Goal: Task Accomplishment & Management: Manage account settings

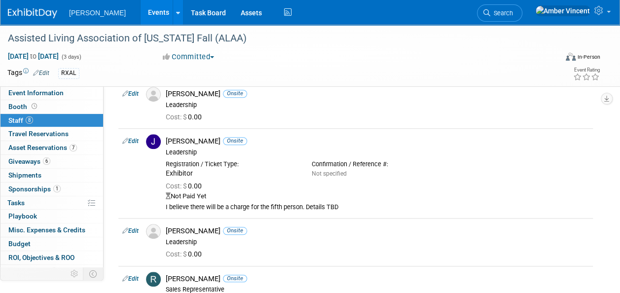
scroll to position [363, 0]
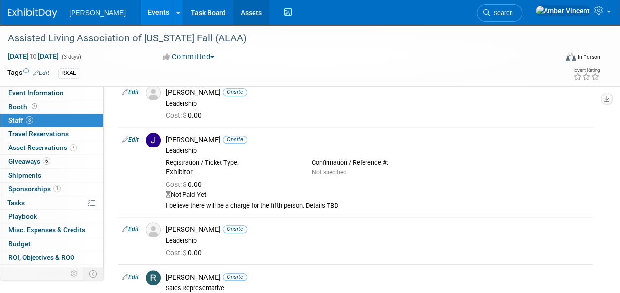
click at [233, 14] on link "Assets" at bounding box center [251, 12] width 36 height 25
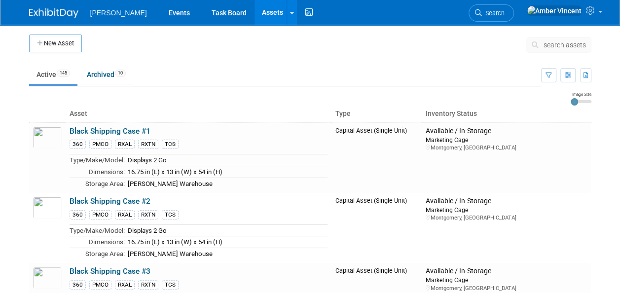
click at [563, 43] on span "search assets" at bounding box center [565, 45] width 42 height 8
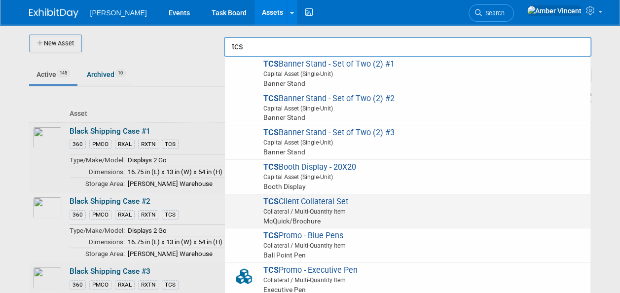
click at [354, 208] on span "Collateral / Multi-Quantity Item" at bounding box center [409, 211] width 353 height 9
type input "TCS Client Collateral Set"
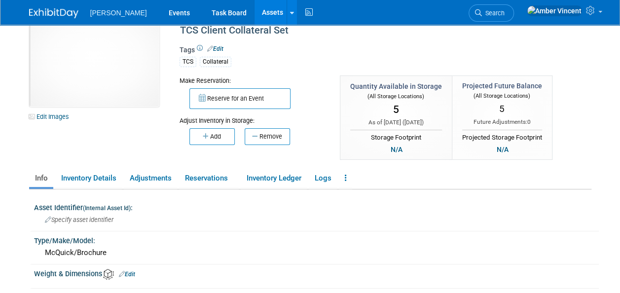
scroll to position [49, 0]
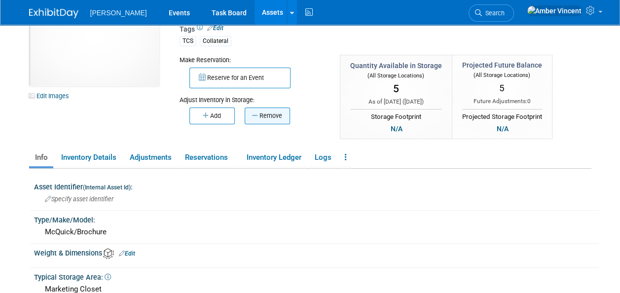
click at [255, 112] on icon "button" at bounding box center [255, 115] width 7 height 6
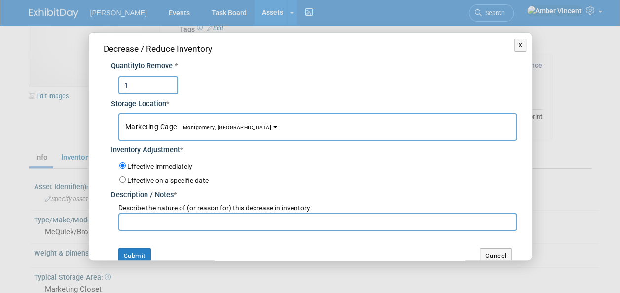
type input "1"
click at [167, 128] on span "Marketing Cage Montgomery, AL" at bounding box center [198, 127] width 147 height 8
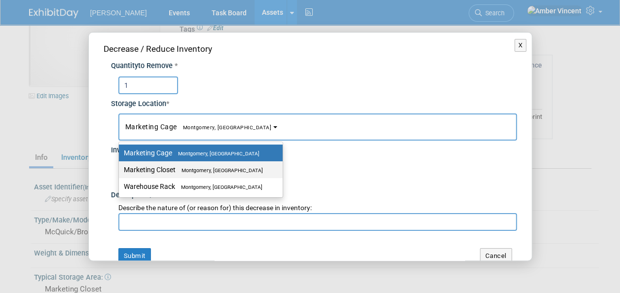
click at [182, 175] on label "Marketing Closet Montgomery, AL" at bounding box center [198, 169] width 149 height 13
click at [120, 173] on input "Marketing Closet Montgomery, AL" at bounding box center [117, 170] width 6 height 6
select select "11223909"
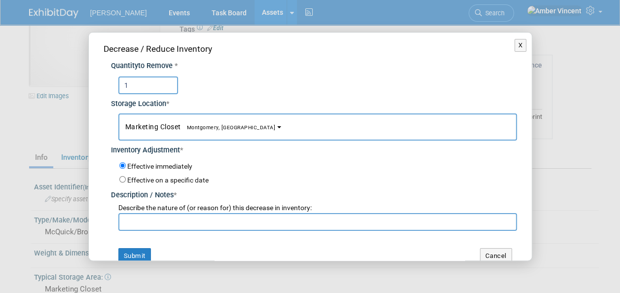
click at [171, 224] on input "text" at bounding box center [317, 222] width 399 height 18
type input "Shawn Brisson Promo req."
click at [141, 254] on button "Submit" at bounding box center [134, 256] width 33 height 16
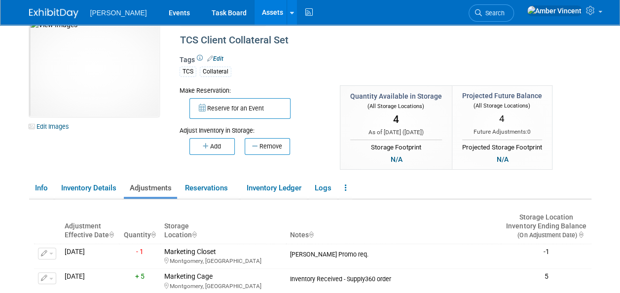
scroll to position [0, 0]
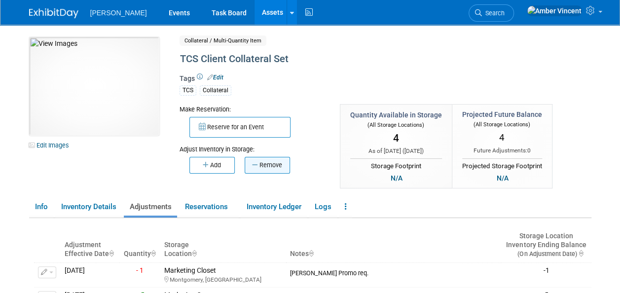
click at [249, 167] on button "Remove" at bounding box center [267, 165] width 45 height 17
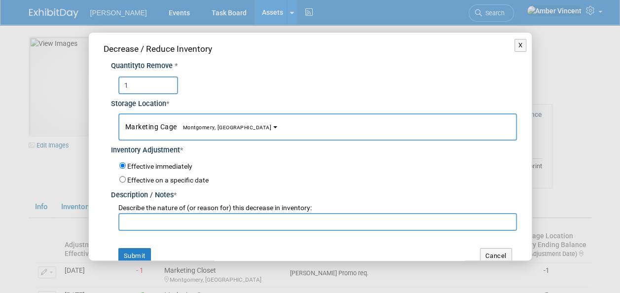
type input "1"
click at [165, 135] on button "Marketing Cage Montgomery, AL" at bounding box center [317, 126] width 399 height 27
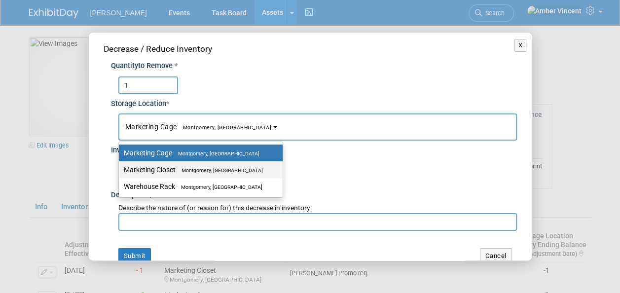
click at [163, 171] on label "Marketing Closet Montgomery, AL" at bounding box center [198, 169] width 149 height 13
click at [120, 171] on input "Marketing Closet Montgomery, AL" at bounding box center [117, 170] width 6 height 6
select select "11223909"
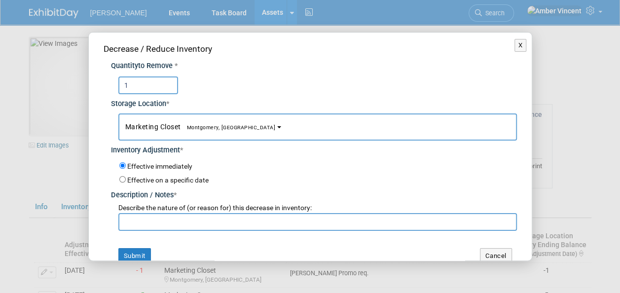
click at [146, 225] on input "text" at bounding box center [317, 222] width 399 height 18
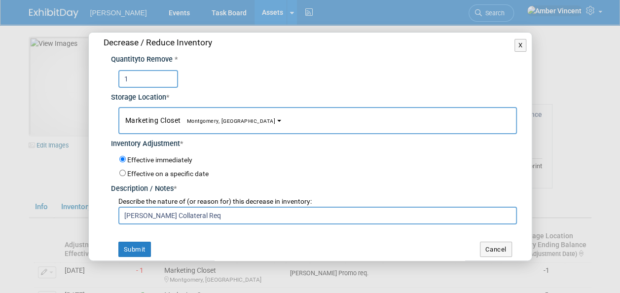
scroll to position [12, 0]
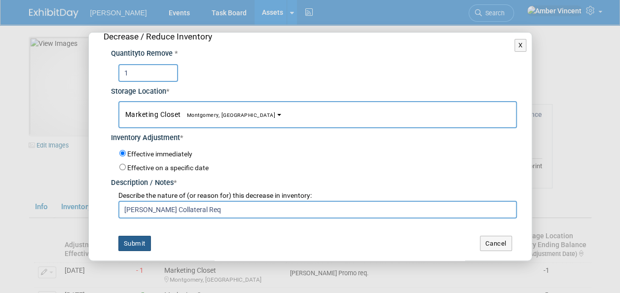
type input "Laura Berenato Collateral Req"
click at [141, 248] on button "Submit" at bounding box center [134, 244] width 33 height 16
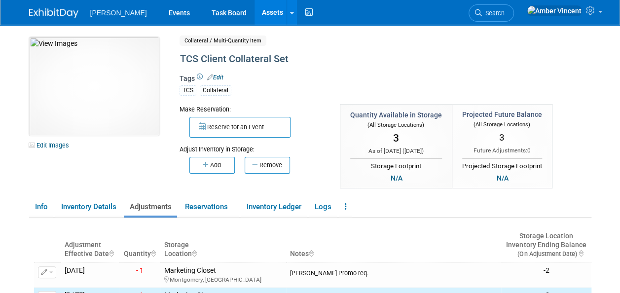
scroll to position [99, 0]
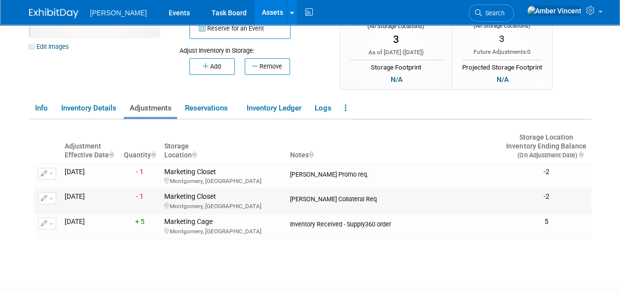
click at [54, 197] on button "button" at bounding box center [47, 198] width 18 height 12
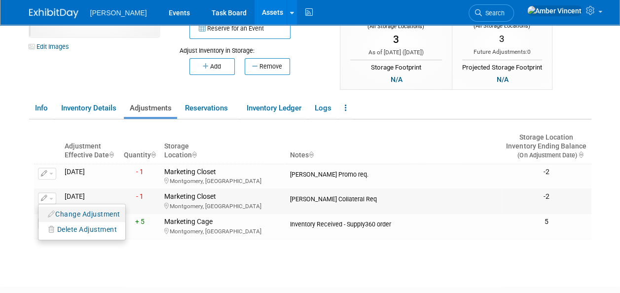
click at [74, 209] on button "Change Adjustment" at bounding box center [84, 214] width 82 height 13
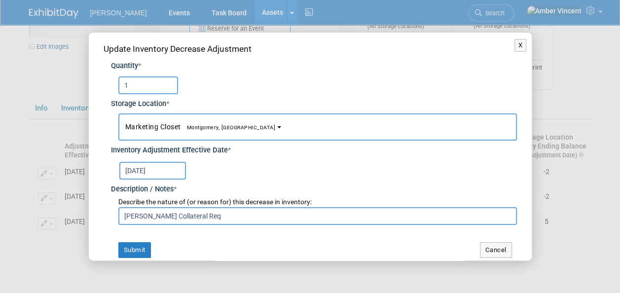
click at [172, 217] on input "Laura Berenato Collateral Req" at bounding box center [317, 216] width 399 height 18
type input "Laura Berenato Promo Collateral Req"
click at [134, 245] on button "Submit" at bounding box center [134, 250] width 33 height 16
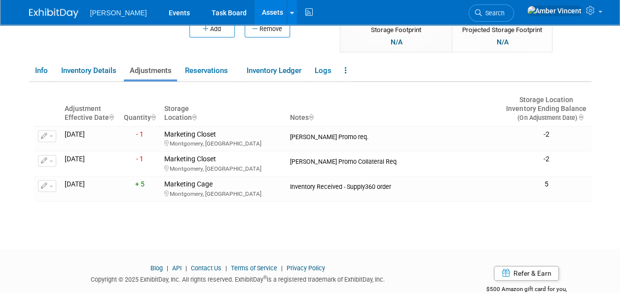
scroll to position [0, 0]
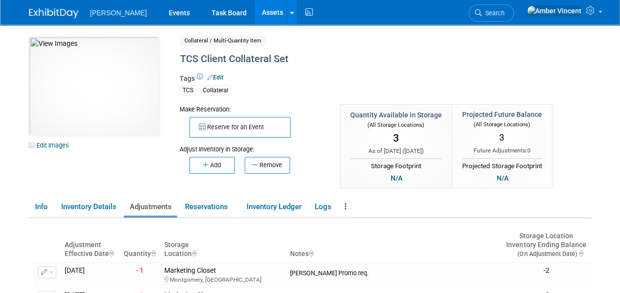
click at [255, 19] on link "Assets" at bounding box center [273, 12] width 36 height 25
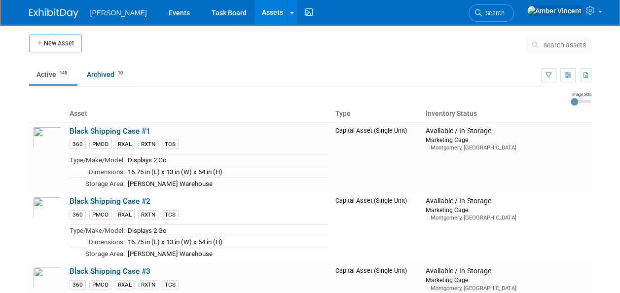
click at [555, 44] on span "search assets" at bounding box center [565, 45] width 42 height 8
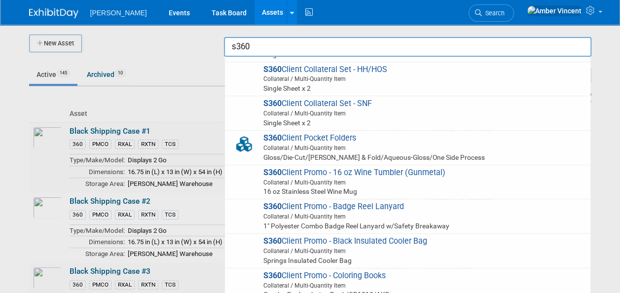
scroll to position [395, 0]
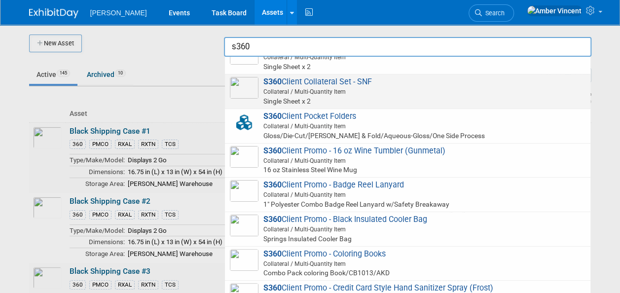
click at [321, 88] on span "Collateral / Multi-Quantity Item" at bounding box center [409, 91] width 353 height 9
type input "S360 Client Collateral Set - SNF"
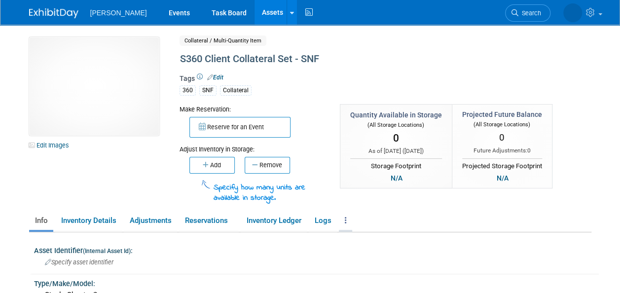
click at [348, 219] on link at bounding box center [345, 220] width 13 height 17
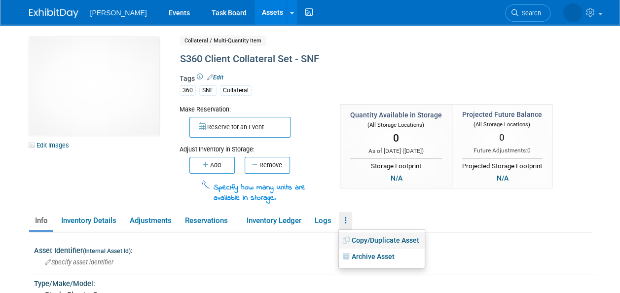
click at [384, 239] on link "Copy/Duplicate Asset" at bounding box center [382, 240] width 86 height 17
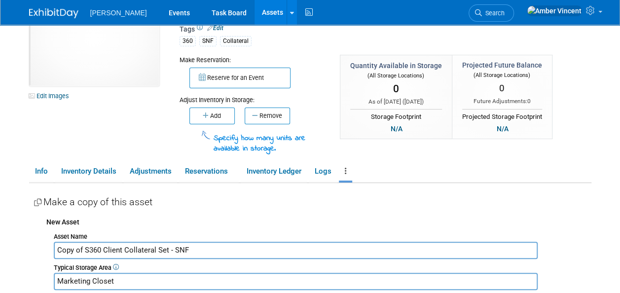
scroll to position [99, 0]
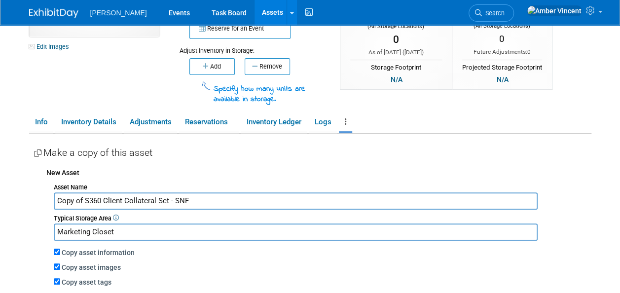
click at [169, 202] on input "Copy of S360 Client Collateral Set - SNF" at bounding box center [296, 200] width 484 height 17
click at [180, 197] on input "Copy of S360 Client Collateral - SNF" at bounding box center [296, 200] width 484 height 17
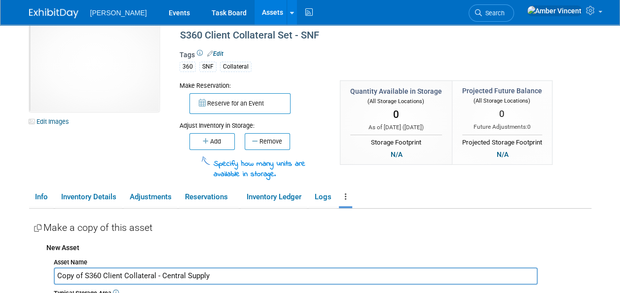
scroll to position [0, 0]
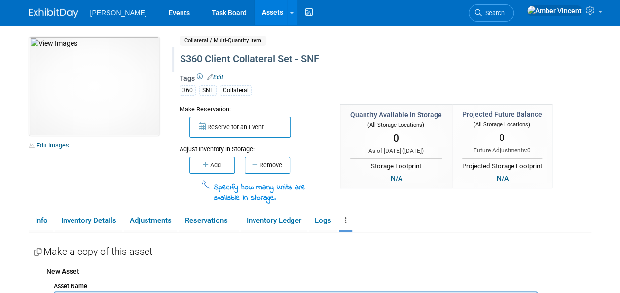
type input "Copy of S360 Client Collateral - Central Supply"
click at [281, 57] on div "S360 Client Collateral Set - SNF" at bounding box center [363, 59] width 373 height 18
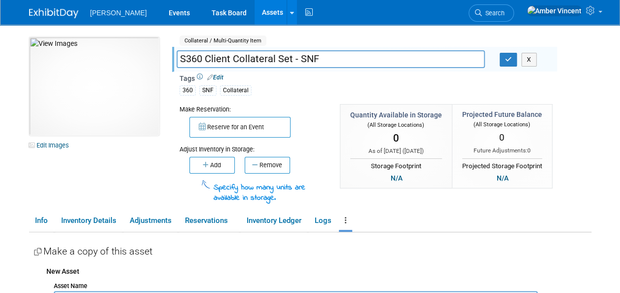
click at [292, 58] on input "S360 Client Collateral Set - SNF" at bounding box center [331, 58] width 308 height 17
click at [300, 54] on input "S360 Client Collateral - SNF" at bounding box center [331, 58] width 308 height 17
type input "S360 Client Collateral - SNF"
drag, startPoint x: 506, startPoint y: 63, endPoint x: 484, endPoint y: 76, distance: 26.3
click at [506, 63] on button "button" at bounding box center [509, 60] width 18 height 14
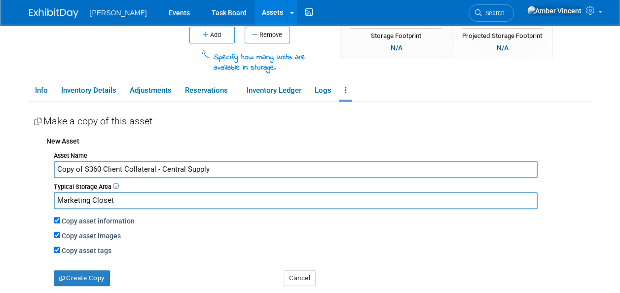
scroll to position [148, 0]
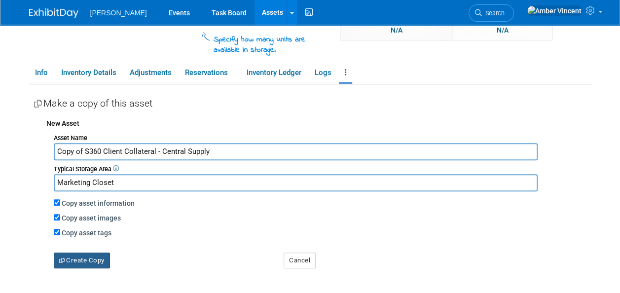
click at [77, 265] on button "Create Copy" at bounding box center [82, 261] width 56 height 16
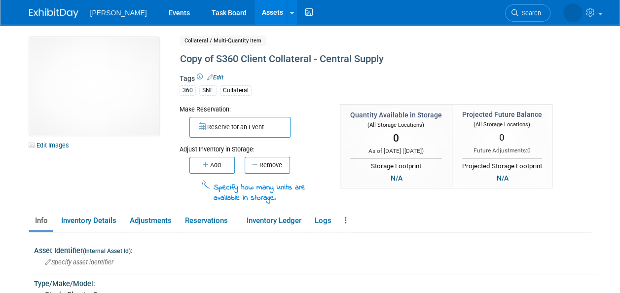
click at [255, 10] on link "Assets" at bounding box center [273, 12] width 36 height 25
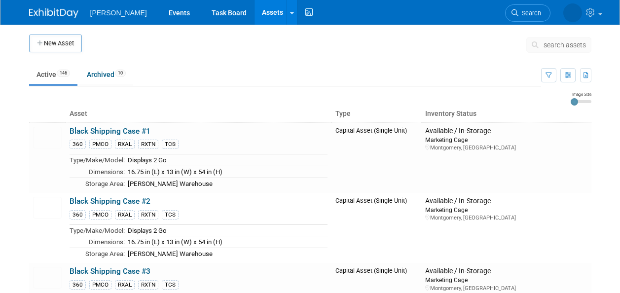
drag, startPoint x: 0, startPoint y: 0, endPoint x: 554, endPoint y: 43, distance: 555.3
click at [554, 43] on span "search assets" at bounding box center [565, 45] width 42 height 8
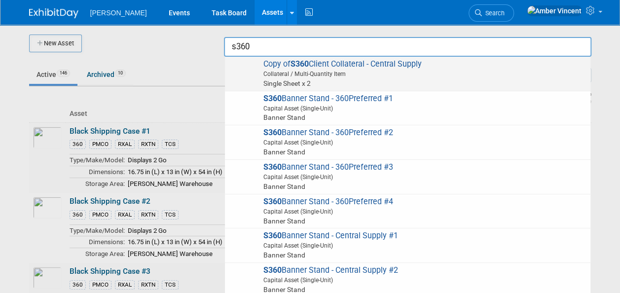
click at [324, 60] on span "Copy of S360 Client Collateral - Central Supply Collateral / Multi-Quantity Ite…" at bounding box center [408, 73] width 356 height 29
type input "Copy of S360 Client Collateral - Central Supply"
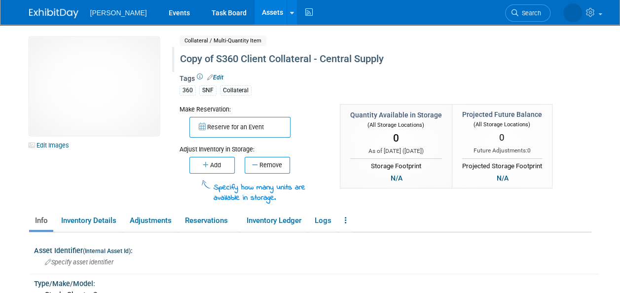
click at [200, 61] on div "Copy of S360 Client Collateral - Central Supply" at bounding box center [363, 59] width 373 height 18
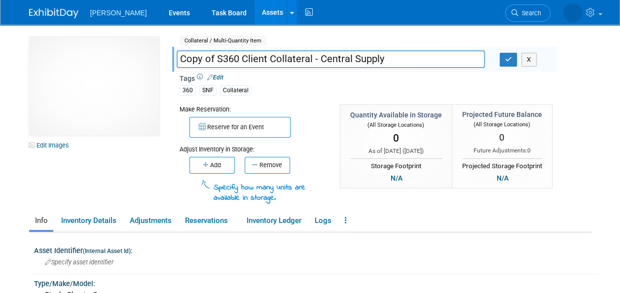
click at [217, 56] on input "Copy of S360 Client Collateral - Central Supply" at bounding box center [331, 58] width 308 height 17
type input "S360 Client Collateral - Central Supply"
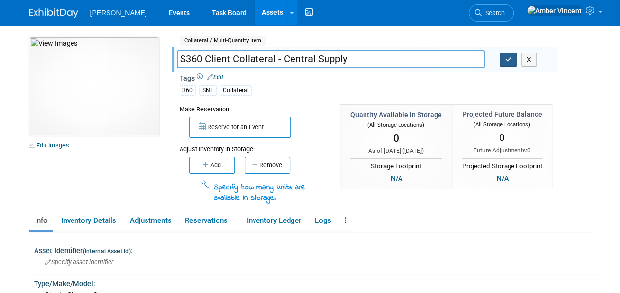
click at [510, 58] on icon "button" at bounding box center [508, 59] width 7 height 6
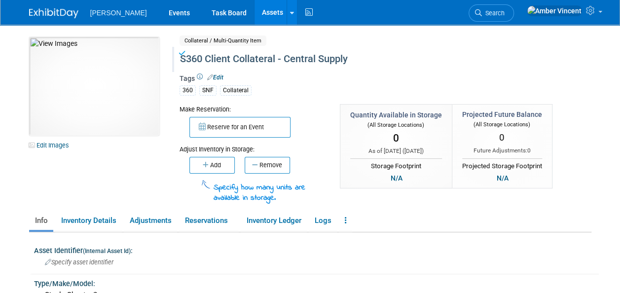
click at [255, 15] on link "Assets" at bounding box center [273, 12] width 36 height 25
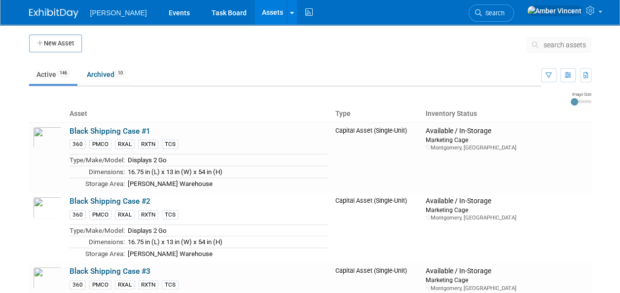
click at [561, 47] on span "search assets" at bounding box center [565, 45] width 42 height 8
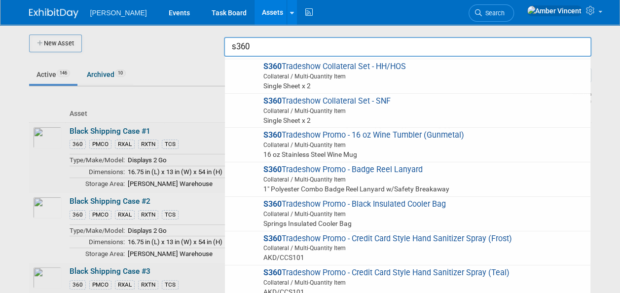
scroll to position [1431, 0]
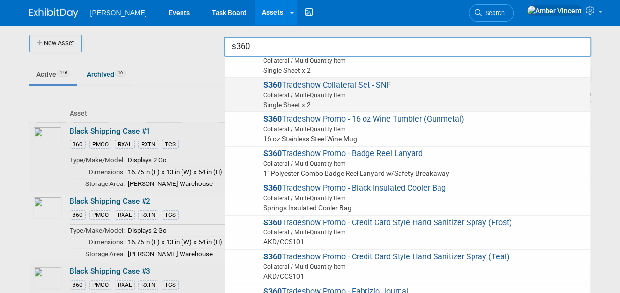
click at [309, 80] on span "S360 Tradeshow Collateral Set - SNF Collateral / Multi-Quantity Item Single She…" at bounding box center [408, 94] width 356 height 29
type input "S360 Tradeshow Collateral Set - SNF"
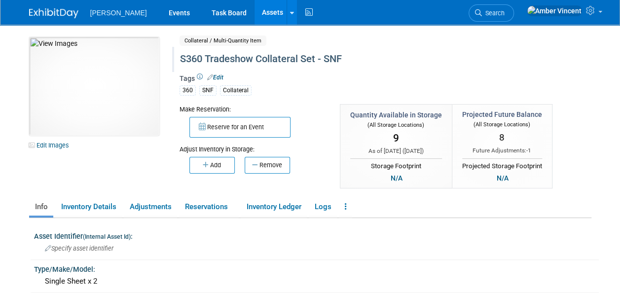
click at [316, 59] on div "S360 Tradeshow Collateral Set - SNF" at bounding box center [363, 59] width 373 height 18
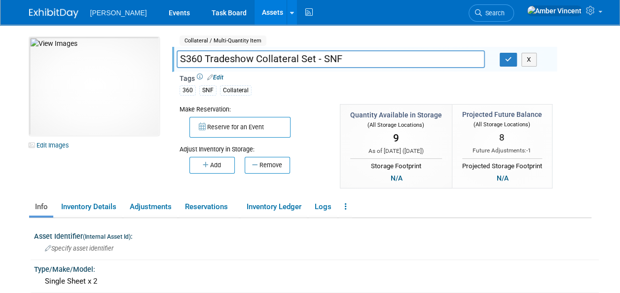
click at [316, 59] on input "S360 Tradeshow Collateral Set - SNF" at bounding box center [331, 58] width 308 height 17
type input "S360 Tradeshow Collateral - SNF"
click at [508, 62] on icon "button" at bounding box center [508, 59] width 7 height 6
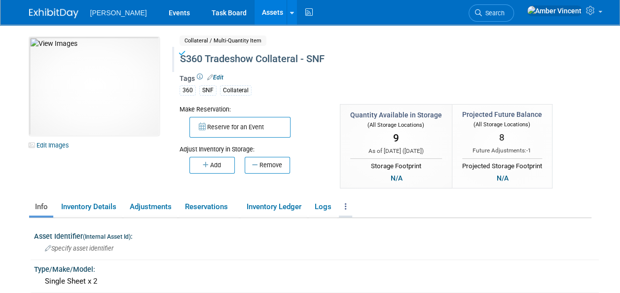
click at [345, 207] on link at bounding box center [345, 206] width 13 height 17
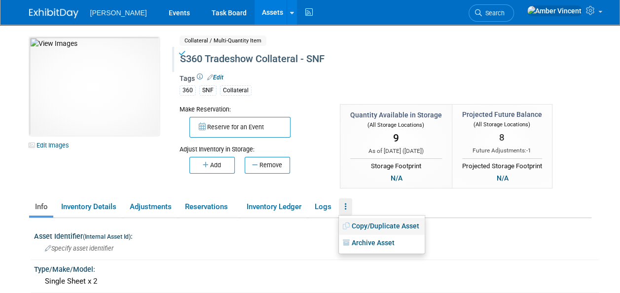
click at [374, 228] on link "Copy/Duplicate Asset" at bounding box center [382, 226] width 86 height 17
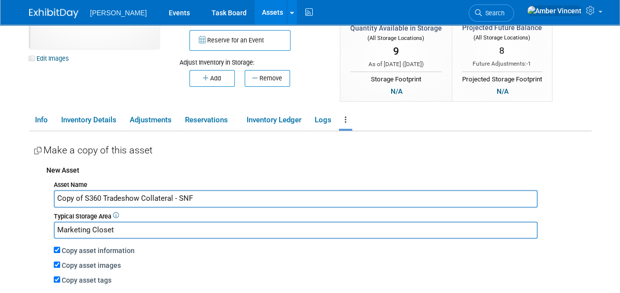
scroll to position [99, 0]
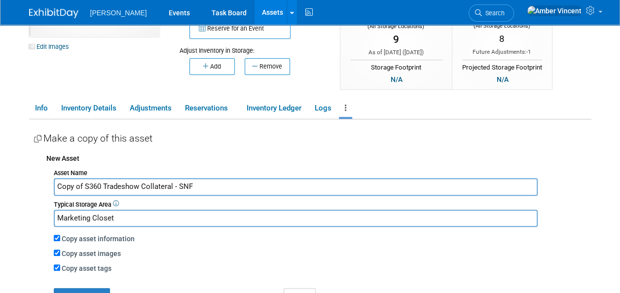
click at [185, 186] on input "Copy of S360 Tradeshow Collateral - SNF" at bounding box center [296, 186] width 484 height 17
click at [84, 187] on input "Copy of S360 Tradeshow Collateral - Central Supply" at bounding box center [296, 186] width 484 height 17
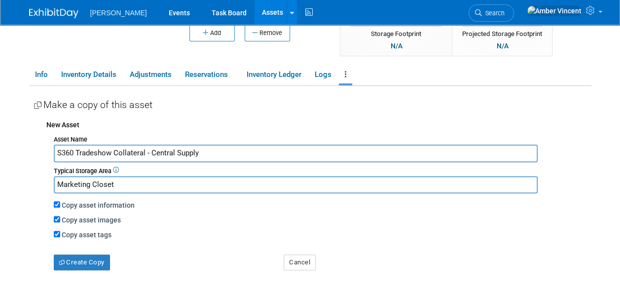
scroll to position [148, 0]
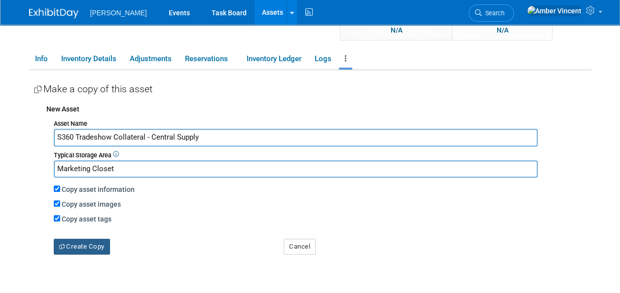
type input "S360 Tradeshow Collateral - Central Supply"
click at [81, 246] on button "Create Copy" at bounding box center [82, 247] width 56 height 16
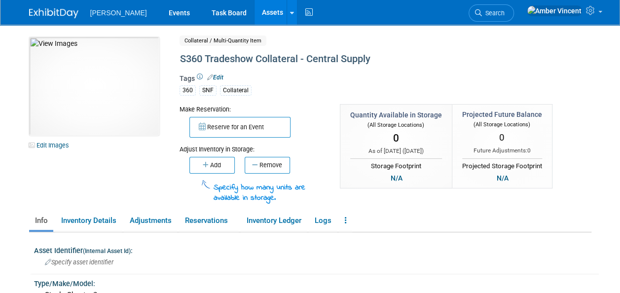
click at [255, 14] on link "Assets" at bounding box center [273, 12] width 36 height 25
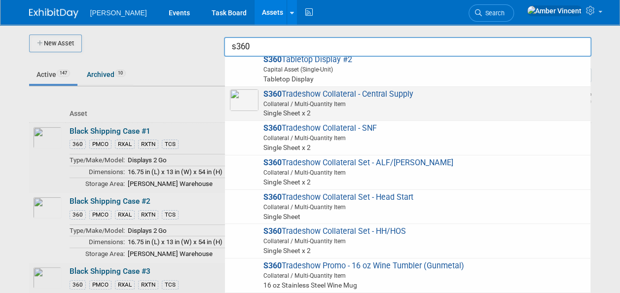
scroll to position [1332, 0]
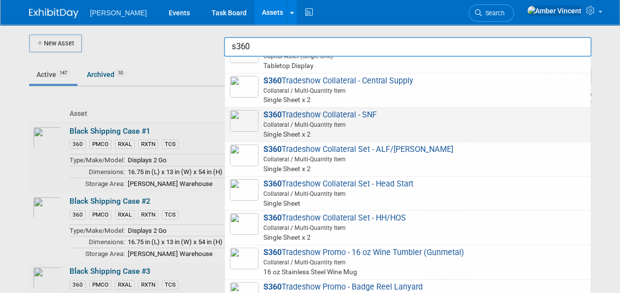
click at [310, 120] on span "Collateral / Multi-Quantity Item" at bounding box center [409, 124] width 353 height 9
type input "S360 Tradeshow Collateral - SNF"
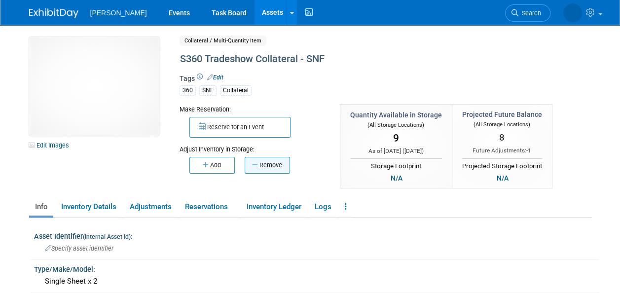
click at [259, 164] on icon "button" at bounding box center [255, 165] width 7 height 6
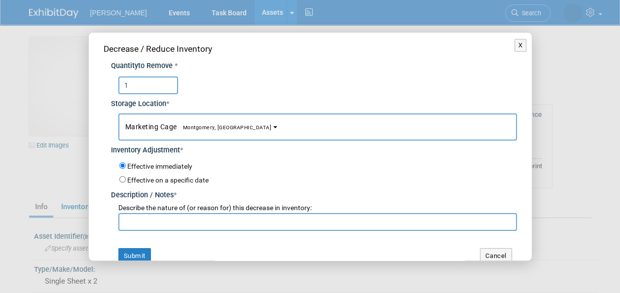
type input "1"
click at [183, 223] on input "text" at bounding box center [317, 222] width 399 height 18
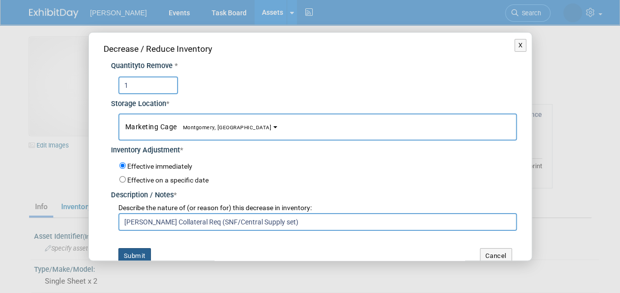
type input "[PERSON_NAME] Collateral Req (SNF/Central Supply set)"
click at [142, 253] on button "Submit" at bounding box center [134, 256] width 33 height 16
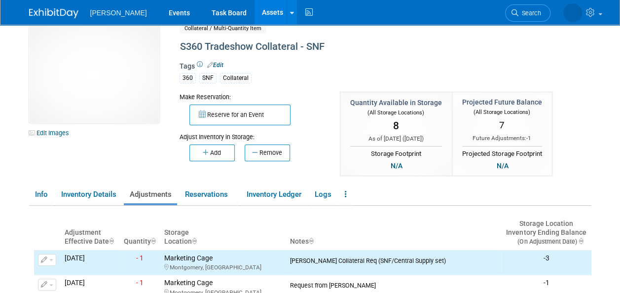
scroll to position [49, 0]
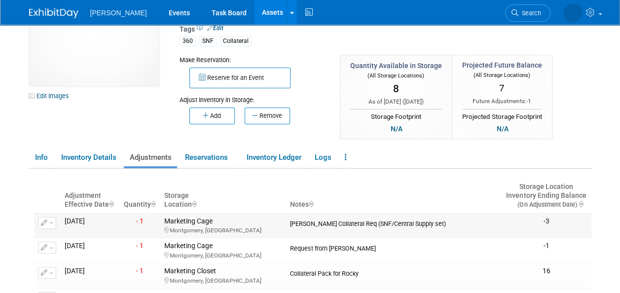
click at [49, 220] on button "button" at bounding box center [47, 223] width 18 height 12
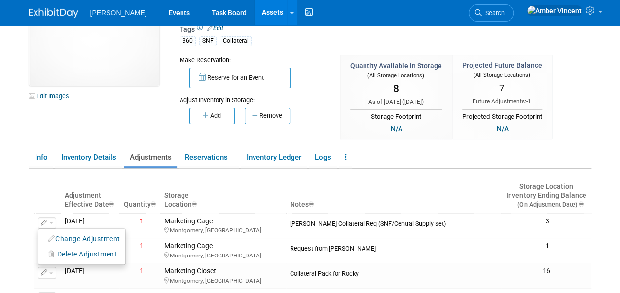
click at [70, 237] on button "Change Adjustment" at bounding box center [84, 238] width 82 height 13
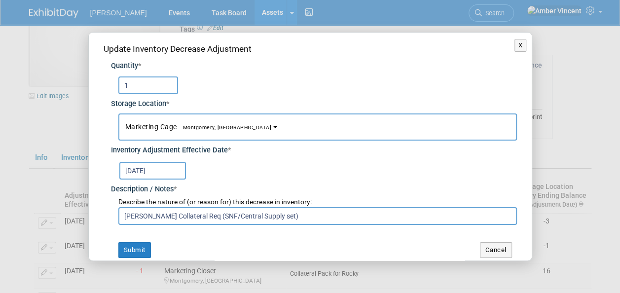
click at [145, 119] on button "Marketing Cage Montgomery, [GEOGRAPHIC_DATA]" at bounding box center [317, 126] width 399 height 27
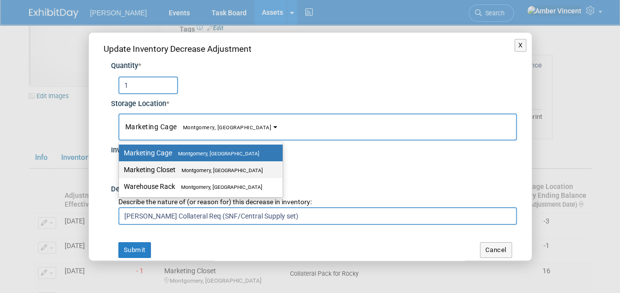
click at [167, 170] on label "Marketing Closet Montgomery, AL" at bounding box center [198, 169] width 149 height 13
click at [120, 170] on input "Marketing Closet Montgomery, AL" at bounding box center [117, 170] width 6 height 6
select select "11223909"
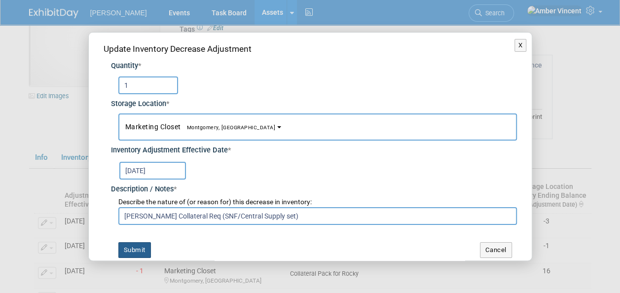
click at [146, 245] on button "Submit" at bounding box center [134, 250] width 33 height 16
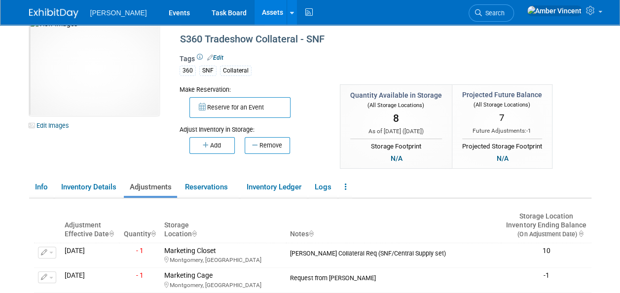
scroll to position [0, 0]
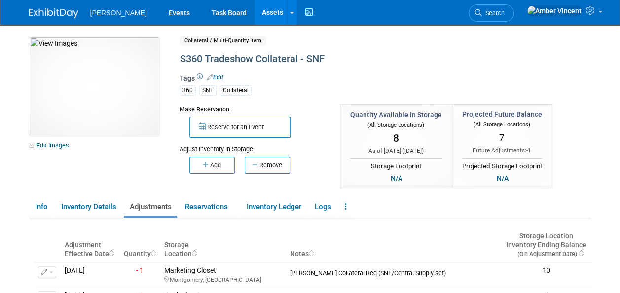
click at [255, 17] on link "Assets" at bounding box center [273, 12] width 36 height 25
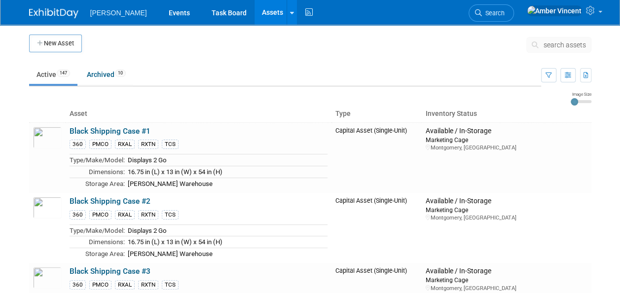
click at [554, 44] on span "search assets" at bounding box center [565, 45] width 42 height 8
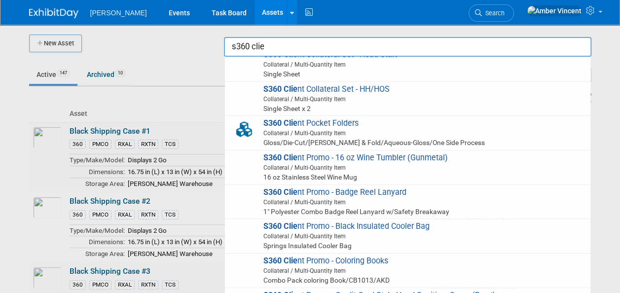
scroll to position [148, 0]
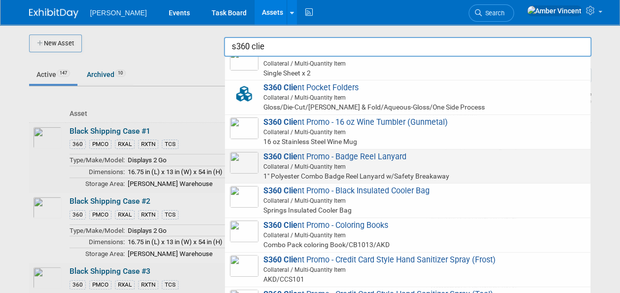
click at [428, 168] on span "Collateral / Multi-Quantity Item" at bounding box center [409, 166] width 353 height 9
type input "S360 Client Promo - Badge Reel Lanyard"
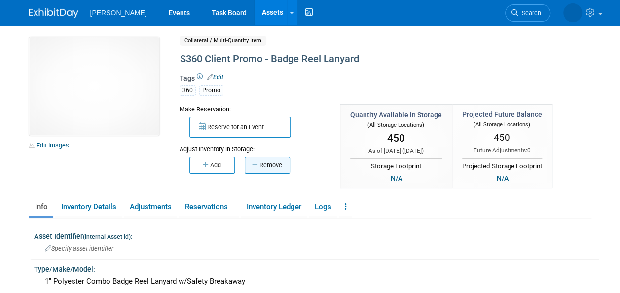
click at [258, 168] on button "Remove" at bounding box center [267, 165] width 45 height 17
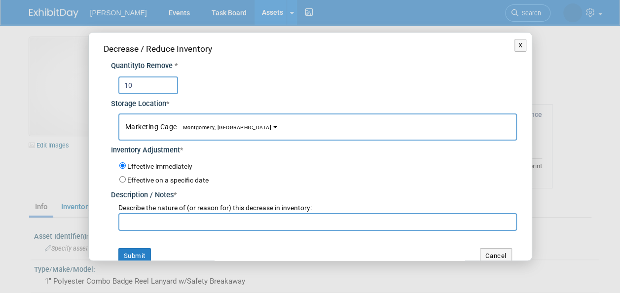
type input "10"
click at [180, 127] on span "Montgomery, [GEOGRAPHIC_DATA]" at bounding box center [224, 127] width 95 height 6
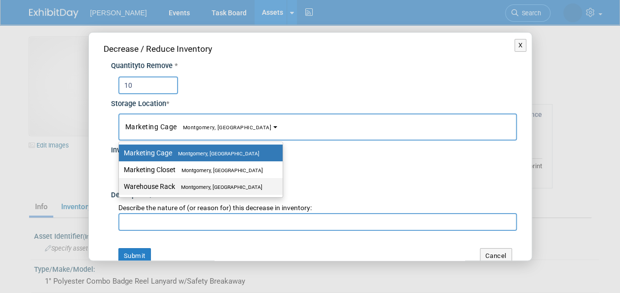
drag, startPoint x: 178, startPoint y: 154, endPoint x: 165, endPoint y: 192, distance: 40.3
click at [178, 154] on span "Montgomery, [GEOGRAPHIC_DATA]" at bounding box center [215, 153] width 87 height 6
click at [120, 154] on input "Marketing Cage Montgomery, [GEOGRAPHIC_DATA]" at bounding box center [117, 153] width 6 height 6
click at [148, 223] on input "text" at bounding box center [317, 222] width 399 height 18
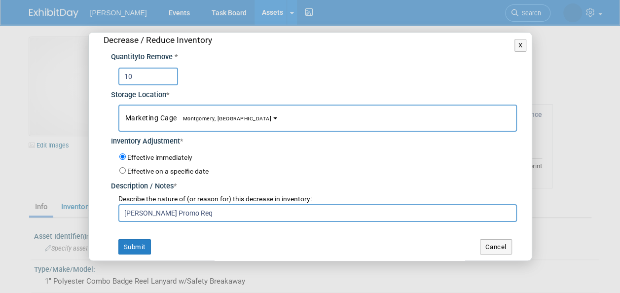
scroll to position [12, 0]
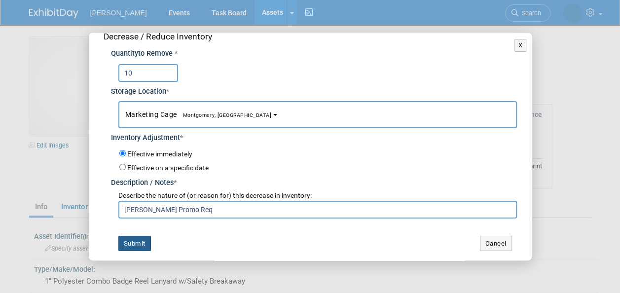
type input "[PERSON_NAME] Promo Req"
click at [145, 241] on button "Submit" at bounding box center [134, 244] width 33 height 16
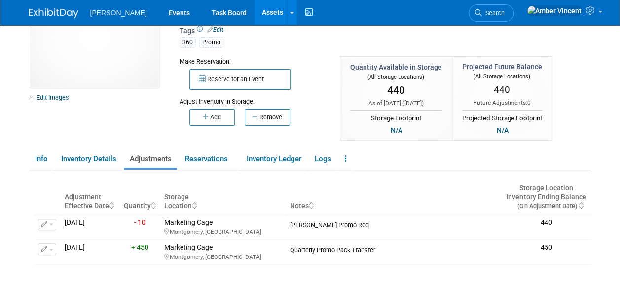
scroll to position [0, 0]
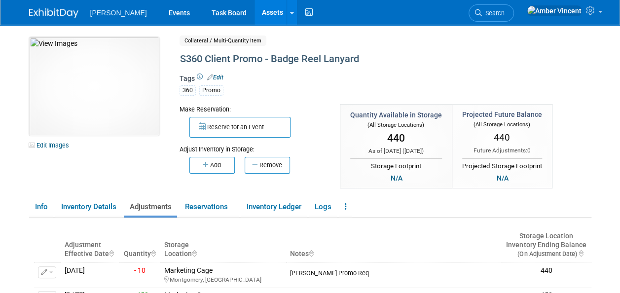
click at [255, 20] on link "Assets" at bounding box center [273, 12] width 36 height 25
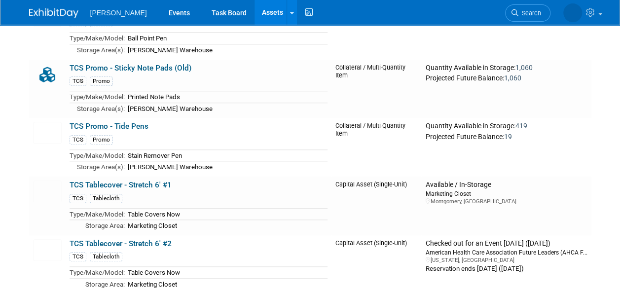
scroll to position [7796, 0]
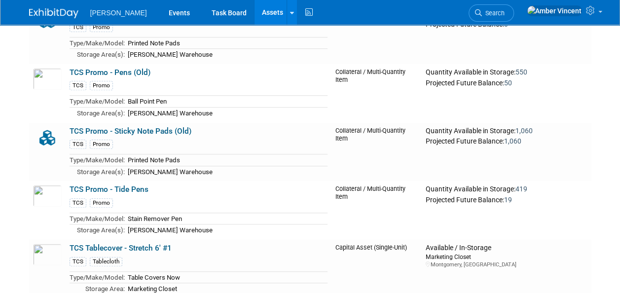
click at [514, 7] on link "Search" at bounding box center [491, 12] width 45 height 17
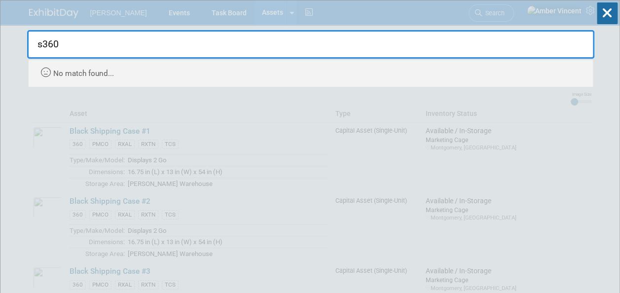
type input "s360"
drag, startPoint x: 407, startPoint y: 24, endPoint x: 238, endPoint y: 7, distance: 169.6
click at [398, 23] on div "s360 Recently Viewed Events: Iowa Health Care Association Annual Convention & T…" at bounding box center [310, 43] width 567 height 87
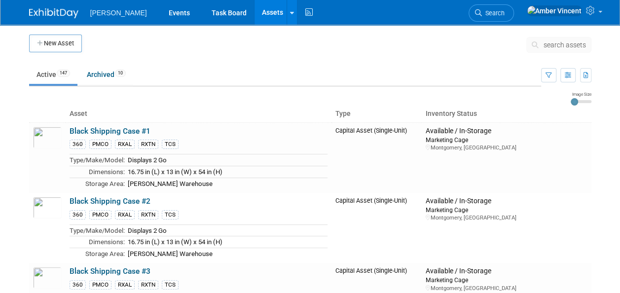
click at [255, 6] on link "Assets" at bounding box center [273, 12] width 36 height 25
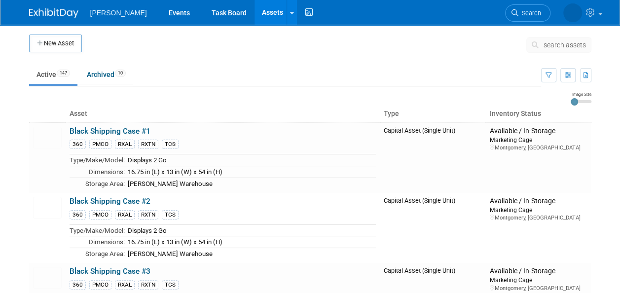
drag, startPoint x: 0, startPoint y: 0, endPoint x: 560, endPoint y: 46, distance: 561.9
click at [560, 46] on span "search assets" at bounding box center [565, 45] width 42 height 8
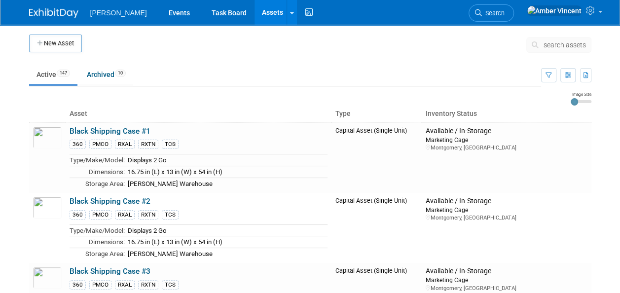
click at [557, 42] on span "search assets" at bounding box center [565, 45] width 42 height 8
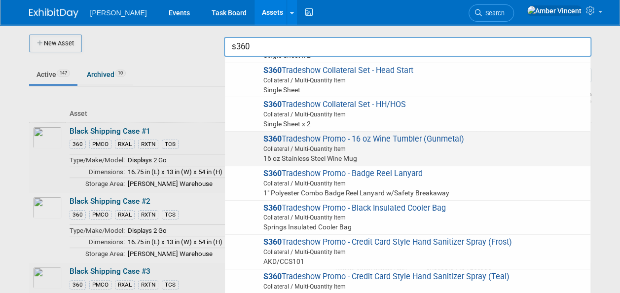
scroll to position [1426, 0]
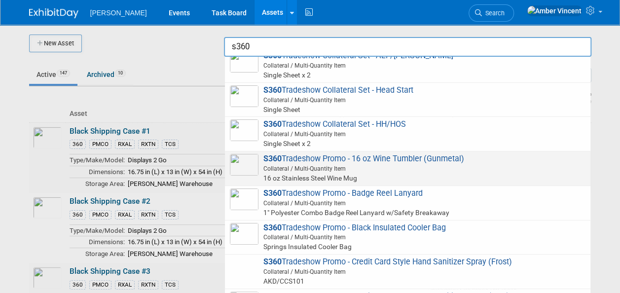
click at [298, 154] on span "S360 Tradeshow Promo - 16 oz Wine Tumbler (Gunmetal) Collateral / Multi-Quantit…" at bounding box center [408, 168] width 356 height 29
type input "S360 Tradeshow Promo - 16 oz Wine Tumbler (Gunmetal)"
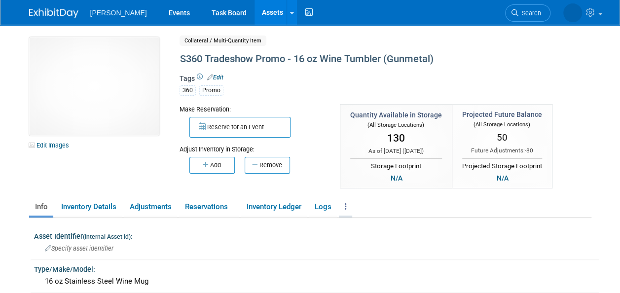
click at [348, 203] on link at bounding box center [345, 206] width 13 height 17
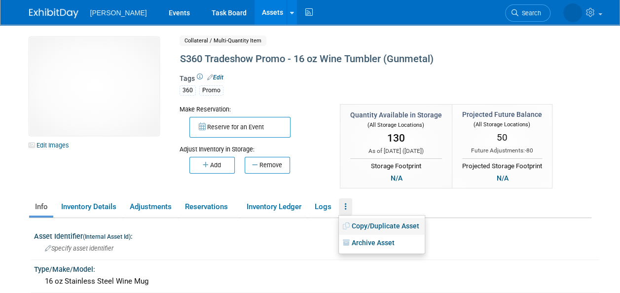
click at [353, 228] on link "Copy/Duplicate Asset" at bounding box center [382, 226] width 86 height 17
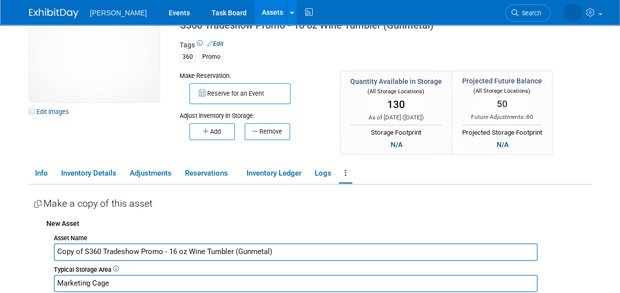
scroll to position [49, 0]
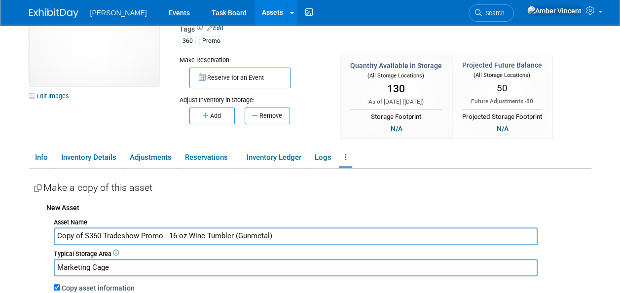
drag, startPoint x: 85, startPoint y: 236, endPoint x: 25, endPoint y: 224, distance: 61.3
click at [26, 226] on div "10048880-10723927-b679b5c4-31f7-44fc-9593-89fb43434f18.jpg Edit Images Collater…" at bounding box center [310, 205] width 577 height 460
click at [96, 236] on input "S360 Tradeshow Promo - 16 oz Wine Tumbler (Gunmetal)" at bounding box center [296, 235] width 484 height 17
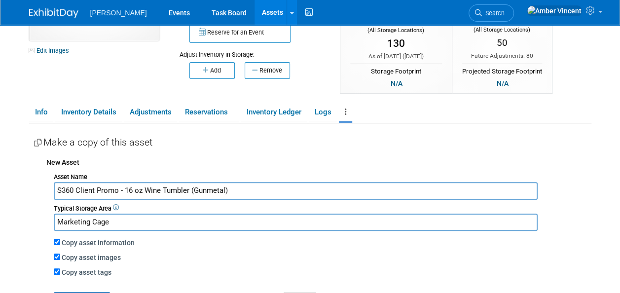
scroll to position [278, 0]
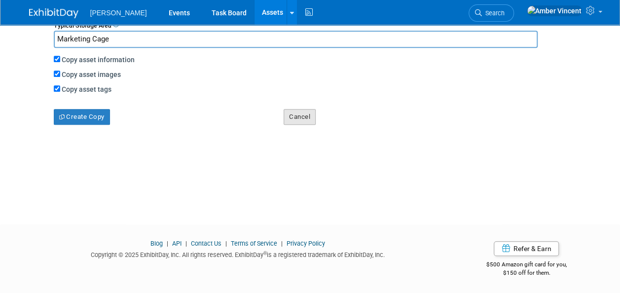
type input "S360 Client Promo - 16 oz Wine Tumbler (Gunmetal)"
click at [296, 120] on button "Cancel" at bounding box center [300, 117] width 32 height 16
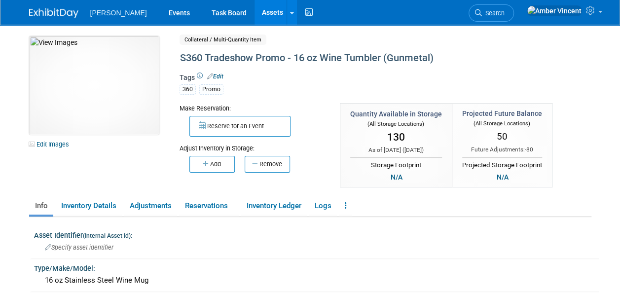
scroll to position [0, 0]
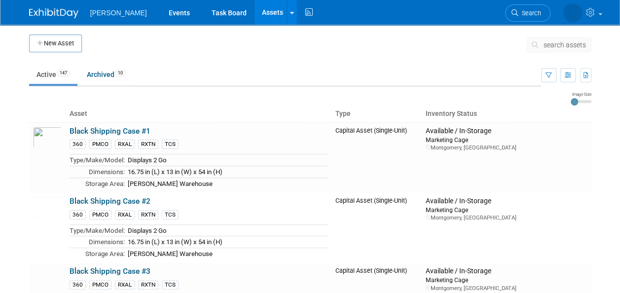
click at [555, 47] on span "search assets" at bounding box center [565, 45] width 42 height 8
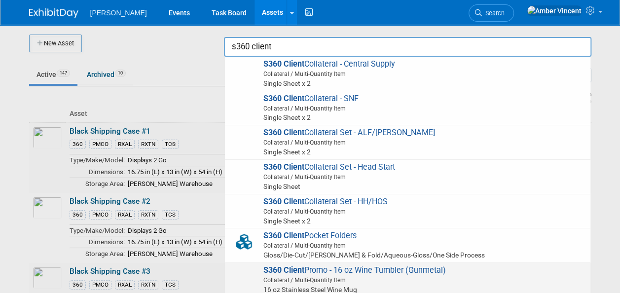
click at [413, 281] on span "Collateral / Multi-Quantity Item" at bounding box center [409, 280] width 353 height 9
type input "S360 Client Promo - 16 oz Wine Tumbler (Gunmetal)"
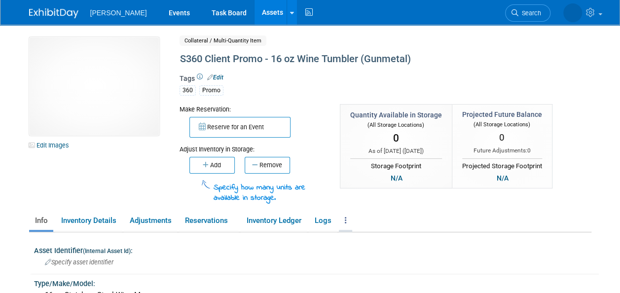
click at [346, 218] on icon at bounding box center [346, 220] width 2 height 7
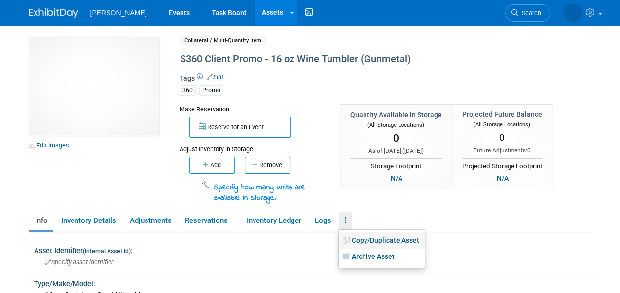
click at [360, 241] on link "Copy/Duplicate Asset" at bounding box center [382, 240] width 86 height 17
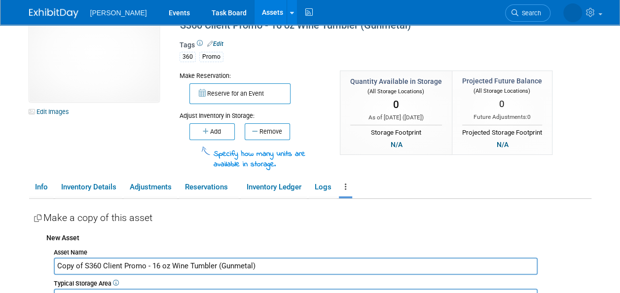
scroll to position [49, 0]
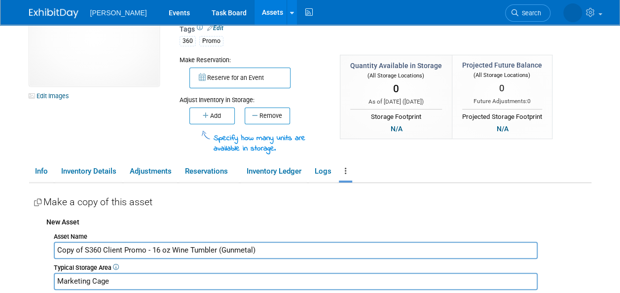
drag, startPoint x: 83, startPoint y: 250, endPoint x: 38, endPoint y: 241, distance: 45.3
click at [38, 241] on div "New Asset Asset Name Copy of S360 Client Promo - 16 oz Wine Tumbler (Gunmetal) …" at bounding box center [313, 289] width 558 height 155
click at [132, 249] on input "S360 Client Promo - 16 oz Wine Tumbler (Gunmetal)" at bounding box center [296, 250] width 484 height 17
click at [151, 249] on input "S360 Client Promo - 20 oz Wine Tumbler (Gunmetal)" at bounding box center [296, 250] width 484 height 17
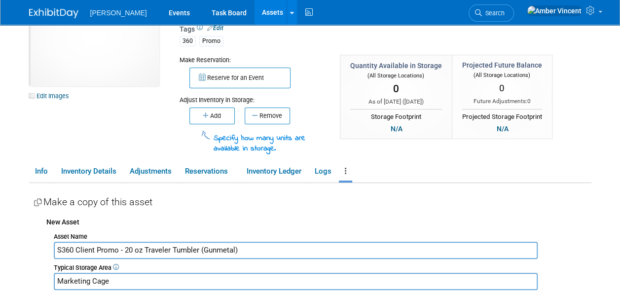
scroll to position [99, 0]
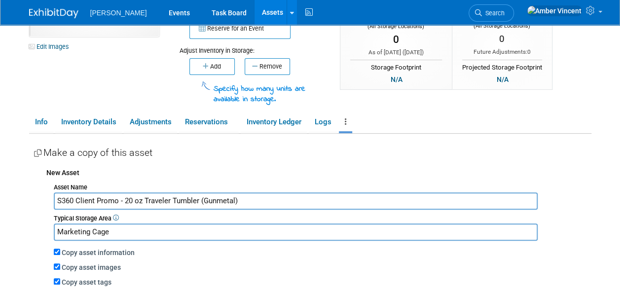
drag, startPoint x: 241, startPoint y: 199, endPoint x: 203, endPoint y: 197, distance: 38.0
click at [203, 197] on input "S360 Client Promo - 20 oz Traveler Tumbler (Gunmetal)" at bounding box center [296, 200] width 484 height 17
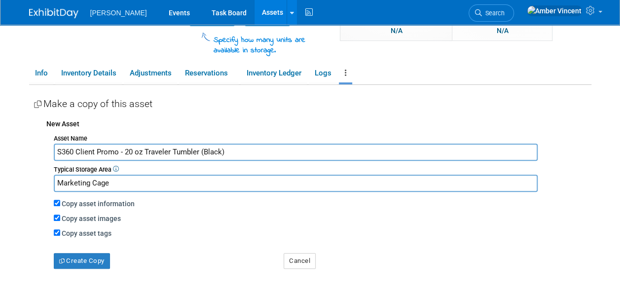
scroll to position [148, 0]
type input "S360 Client Promo - 20 oz Traveler Tumbler (Black)"
click at [101, 261] on button "Create Copy" at bounding box center [82, 261] width 56 height 16
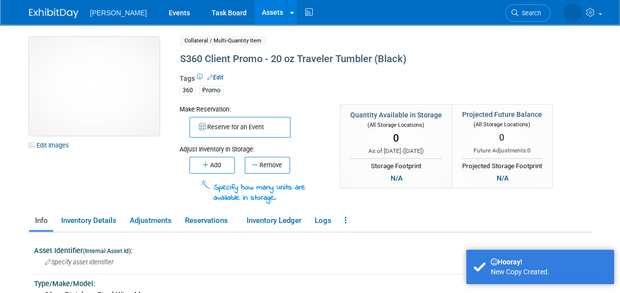
click at [106, 73] on img at bounding box center [94, 86] width 130 height 99
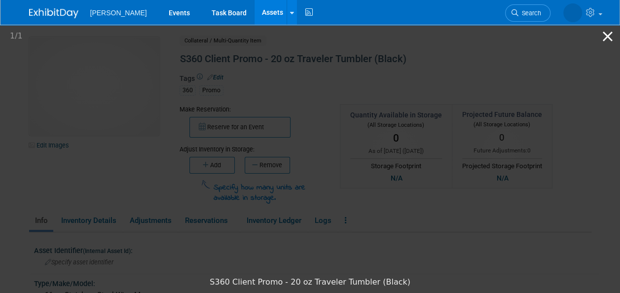
click at [603, 38] on button "Close gallery" at bounding box center [608, 36] width 25 height 23
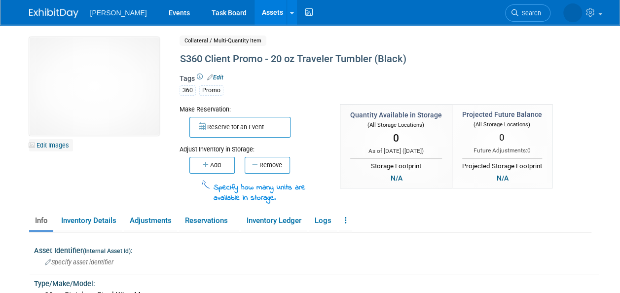
click at [59, 146] on link "Edit Images" at bounding box center [51, 145] width 44 height 12
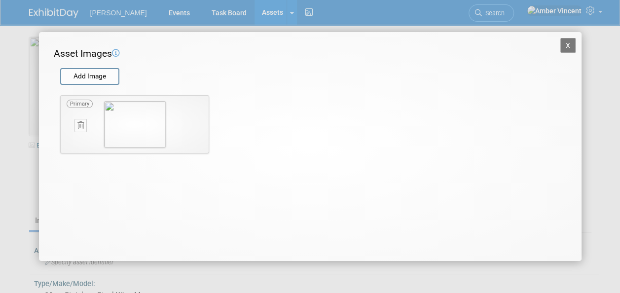
click at [80, 123] on icon at bounding box center [80, 125] width 6 height 7
click at [82, 136] on button "button" at bounding box center [75, 136] width 17 height 13
click at [570, 47] on button "X" at bounding box center [569, 45] width 16 height 15
